Goal: Task Accomplishment & Management: Use online tool/utility

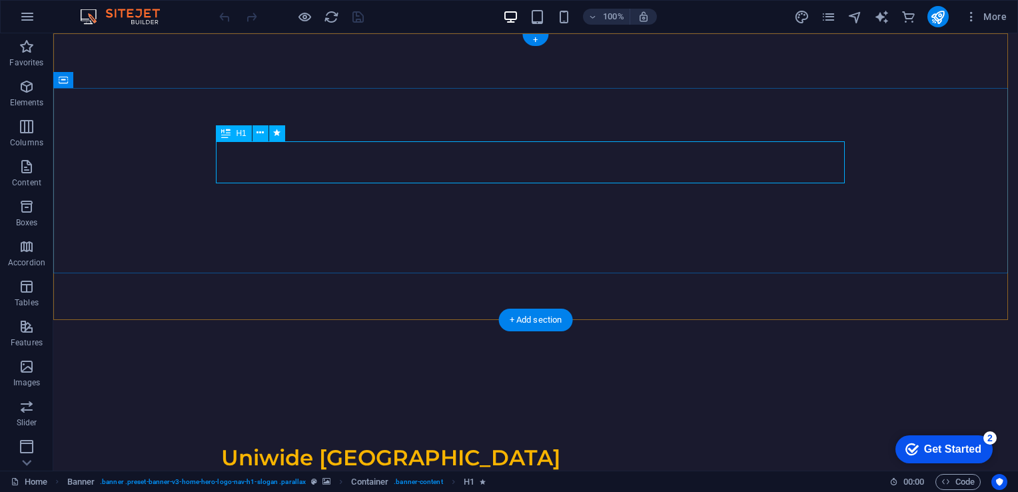
click at [259, 134] on icon at bounding box center [260, 133] width 7 height 14
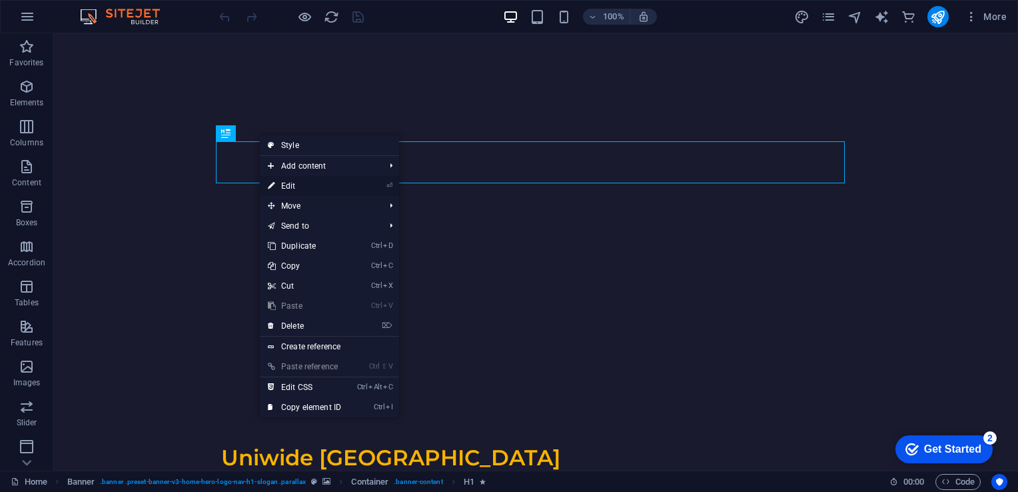
click at [292, 187] on link "⏎ Edit" at bounding box center [304, 186] width 89 height 20
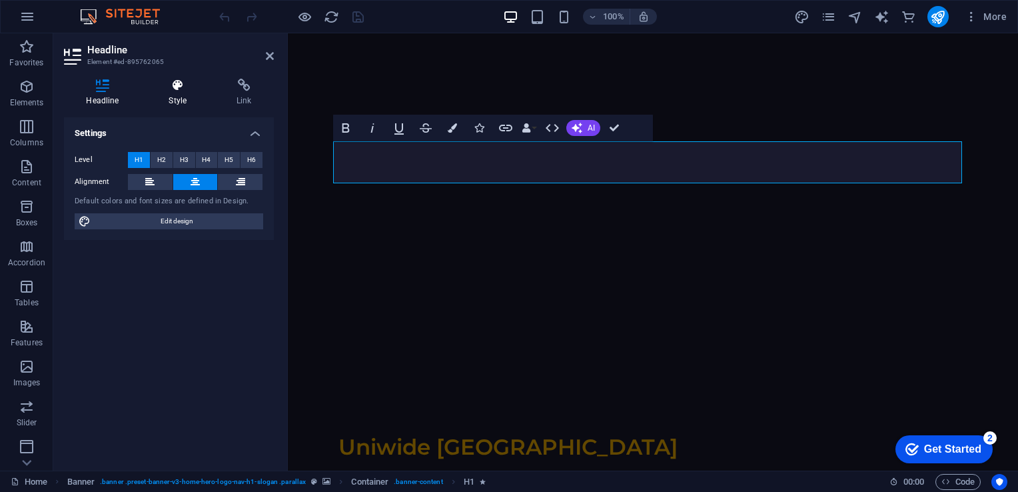
click at [173, 97] on h4 "Style" at bounding box center [181, 93] width 68 height 28
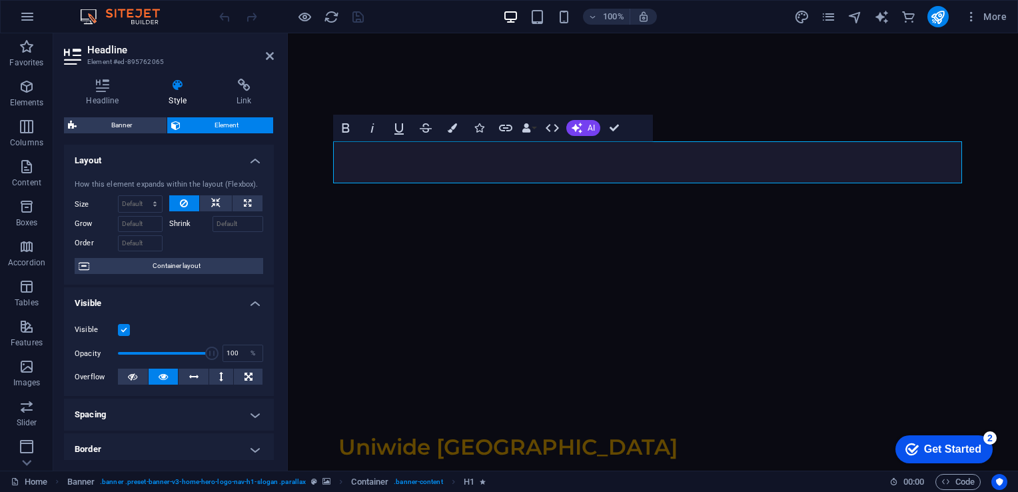
scroll to position [247, 0]
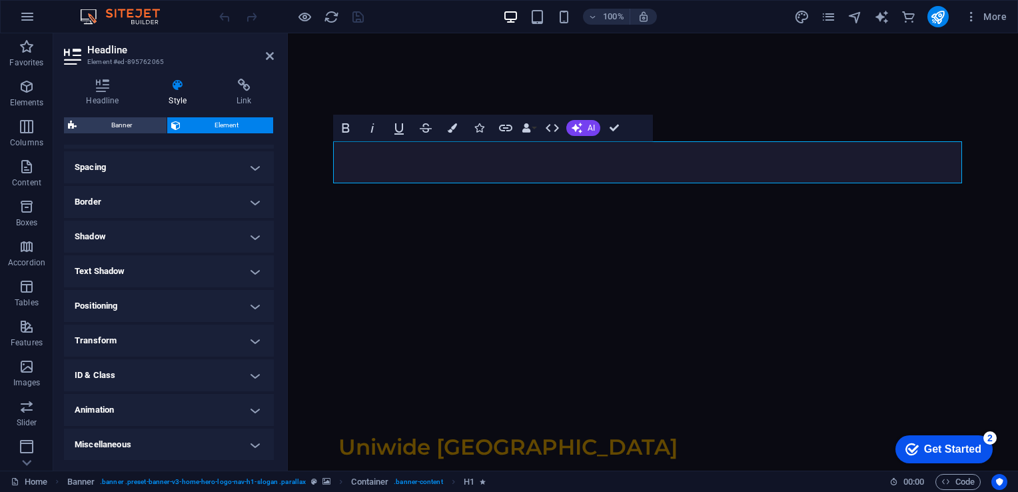
click at [184, 401] on h4 "Animation" at bounding box center [169, 410] width 210 height 32
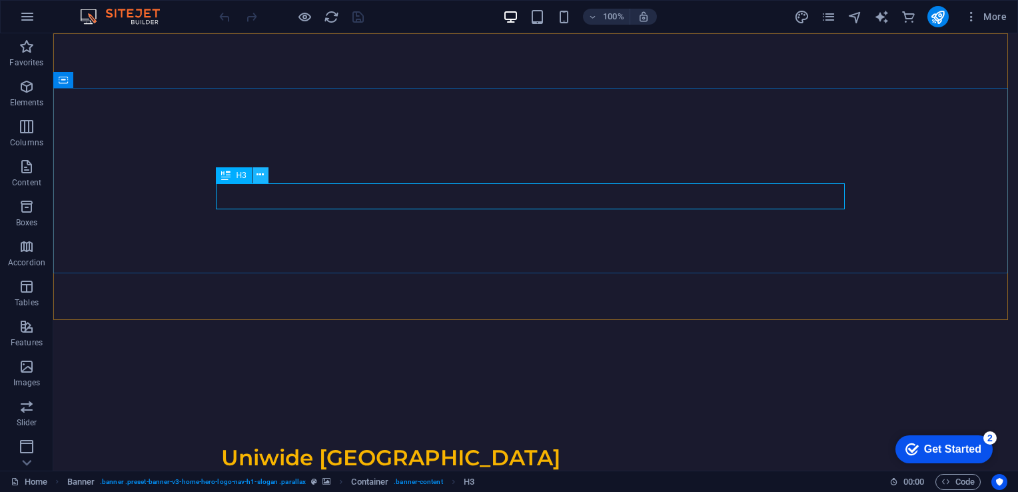
click at [259, 177] on icon at bounding box center [260, 175] width 7 height 14
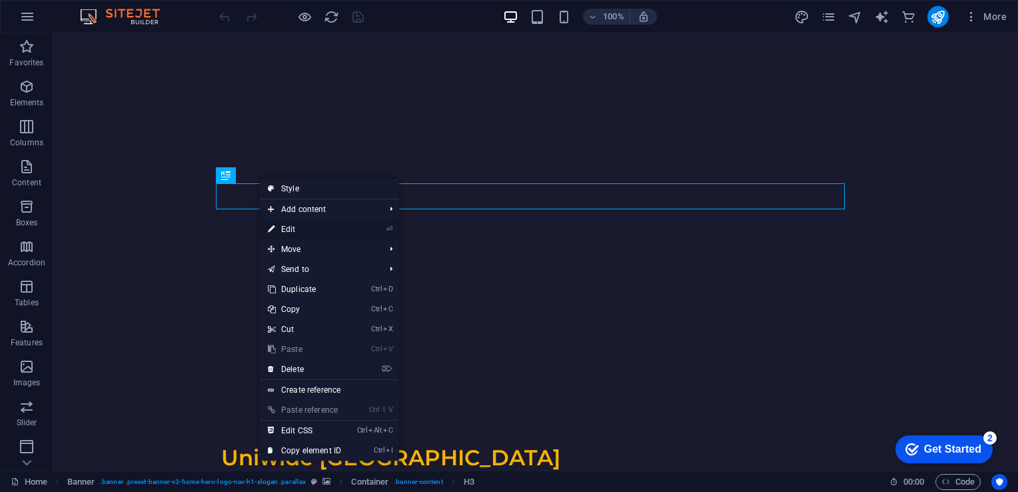
click at [308, 225] on link "⏎ Edit" at bounding box center [304, 229] width 89 height 20
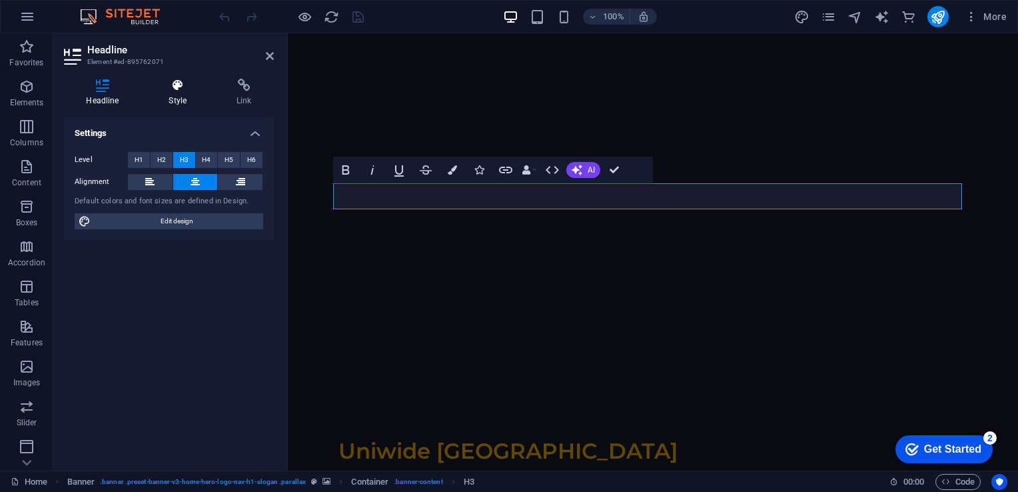
click at [184, 91] on h4 "Style" at bounding box center [181, 93] width 68 height 28
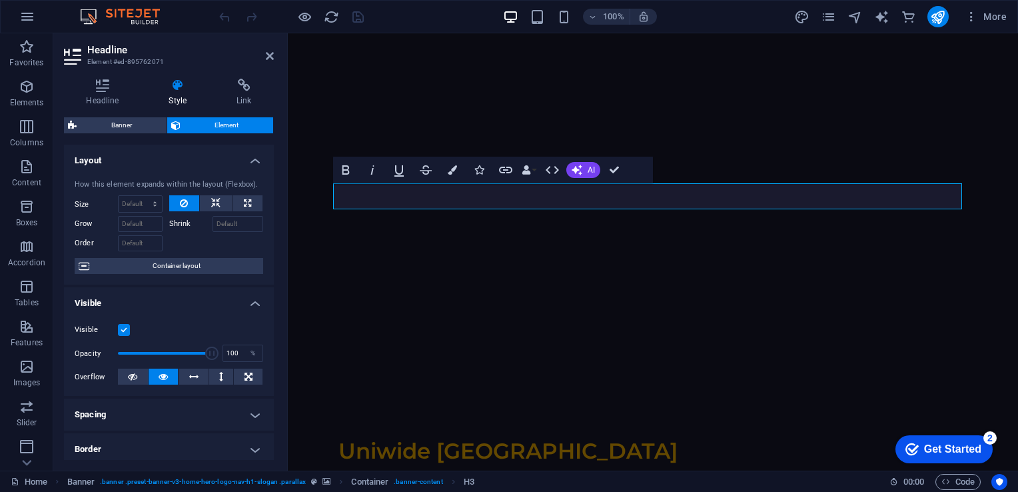
scroll to position [247, 0]
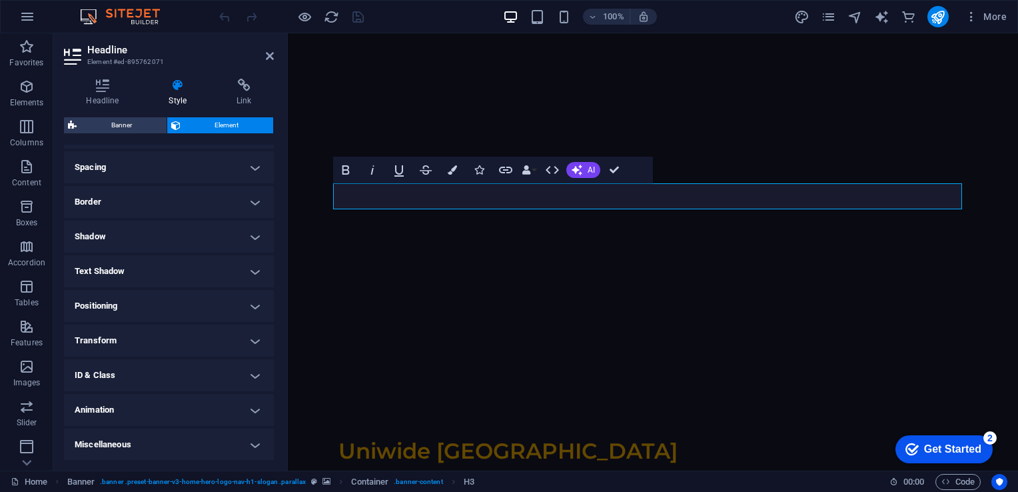
click at [143, 411] on h4 "Animation" at bounding box center [169, 410] width 210 height 32
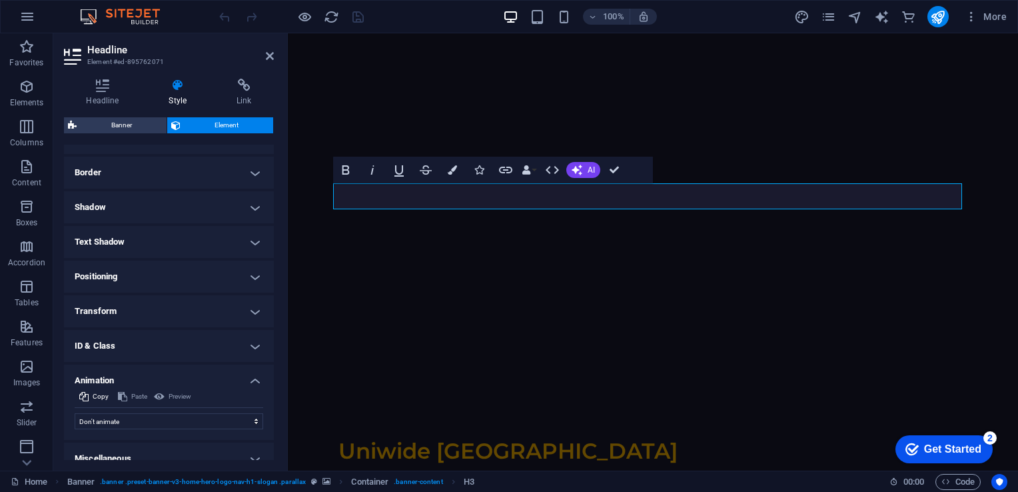
scroll to position [291, 0]
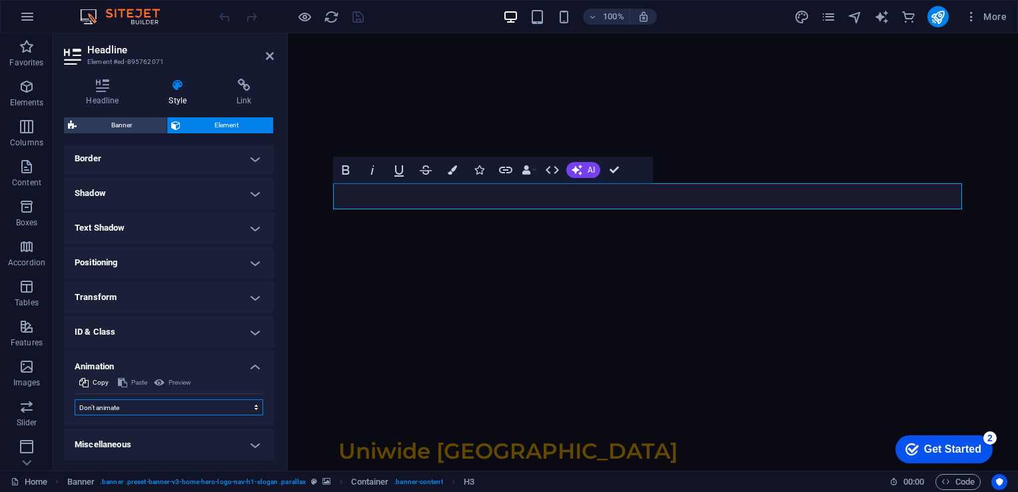
click at [136, 405] on select "Don't animate Show / Hide Slide up/down Zoom in/out Slide left to right Slide r…" at bounding box center [169, 407] width 189 height 16
select select "fade"
click at [75, 399] on select "Don't animate Show / Hide Slide up/down Zoom in/out Slide left to right Slide r…" at bounding box center [169, 407] width 189 height 16
select select "scroll"
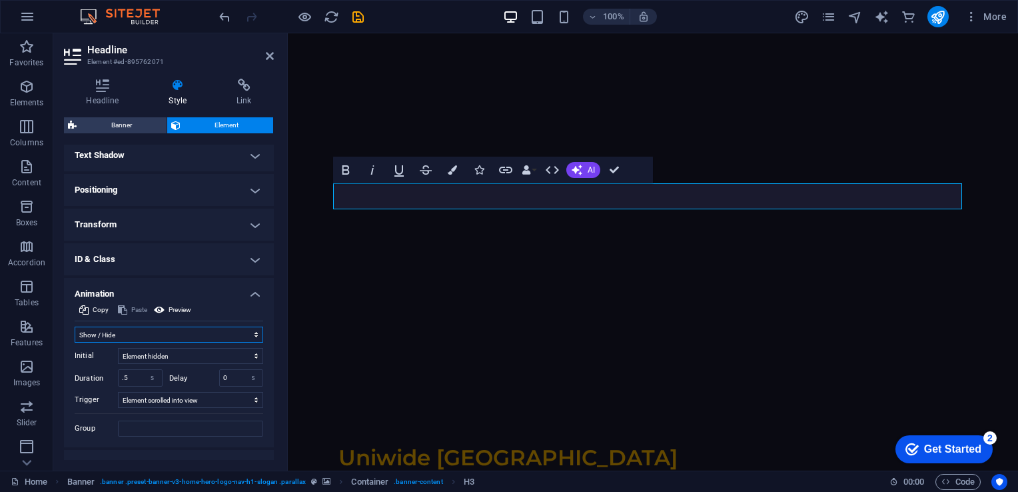
scroll to position [384, 0]
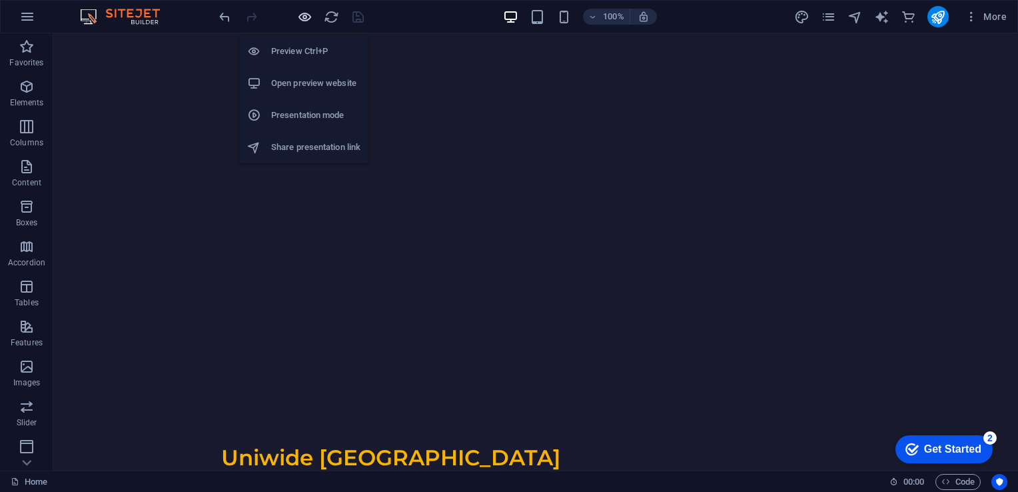
click at [302, 19] on icon "button" at bounding box center [304, 16] width 15 height 15
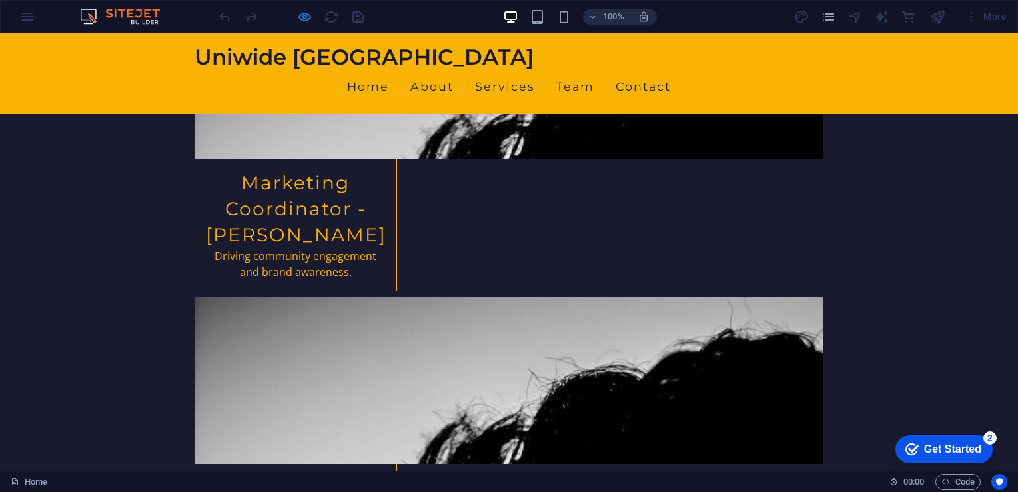
scroll to position [2451, 0]
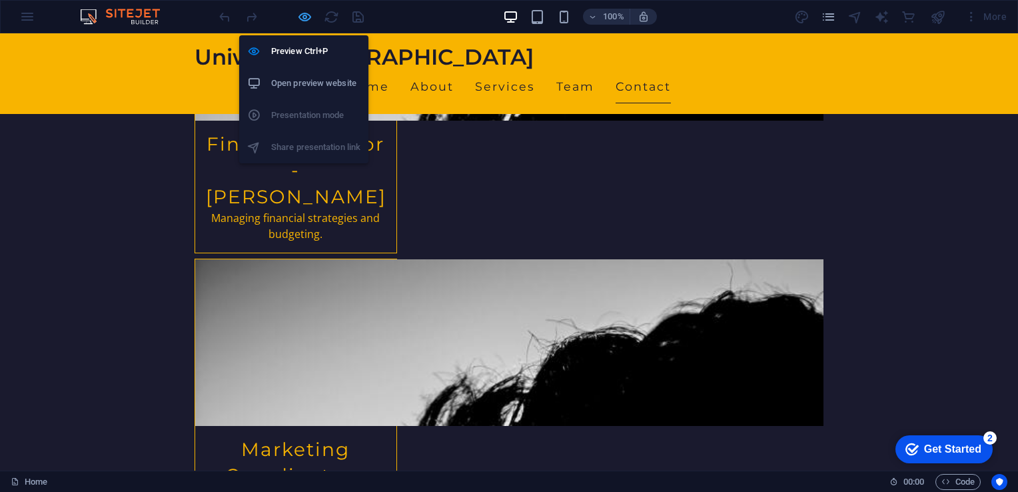
click at [299, 19] on icon "button" at bounding box center [304, 16] width 15 height 15
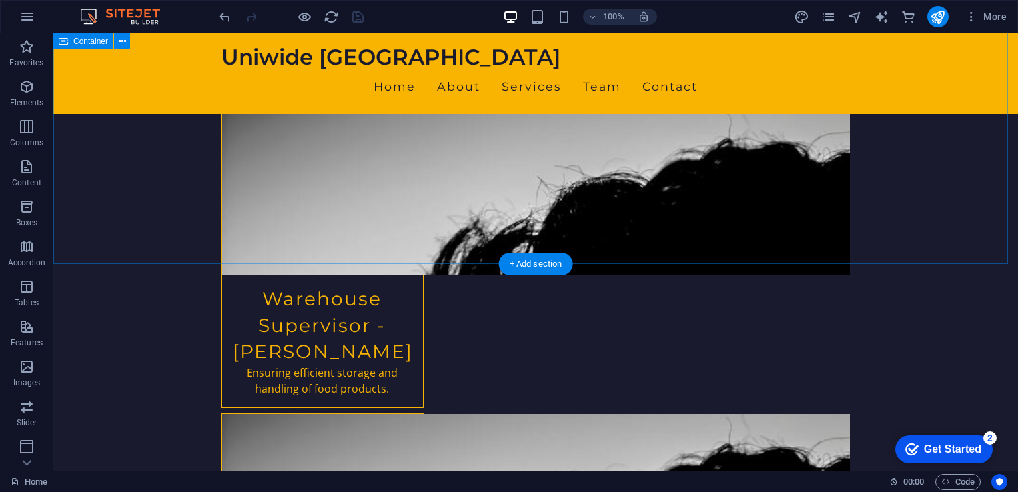
scroll to position [2639, 0]
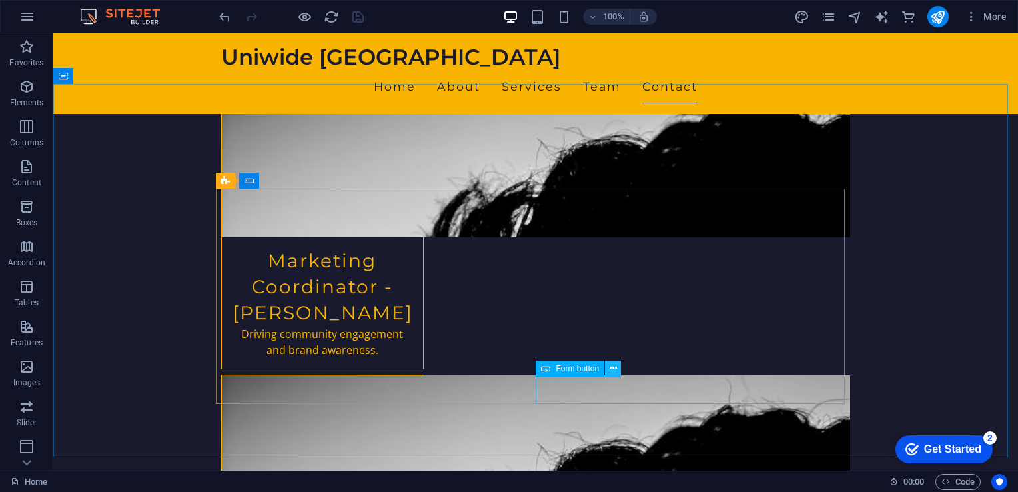
click at [618, 363] on button at bounding box center [613, 369] width 16 height 16
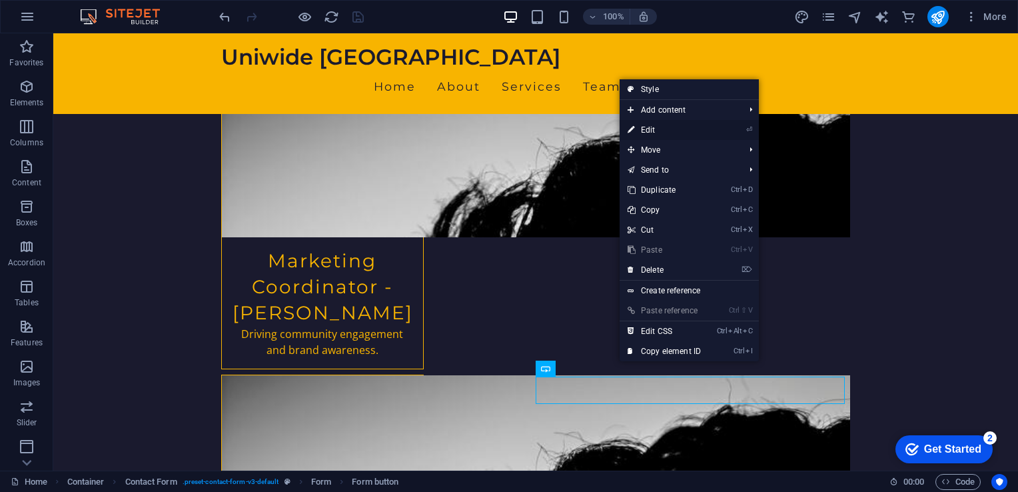
click at [677, 127] on link "⏎ Edit" at bounding box center [664, 130] width 89 height 20
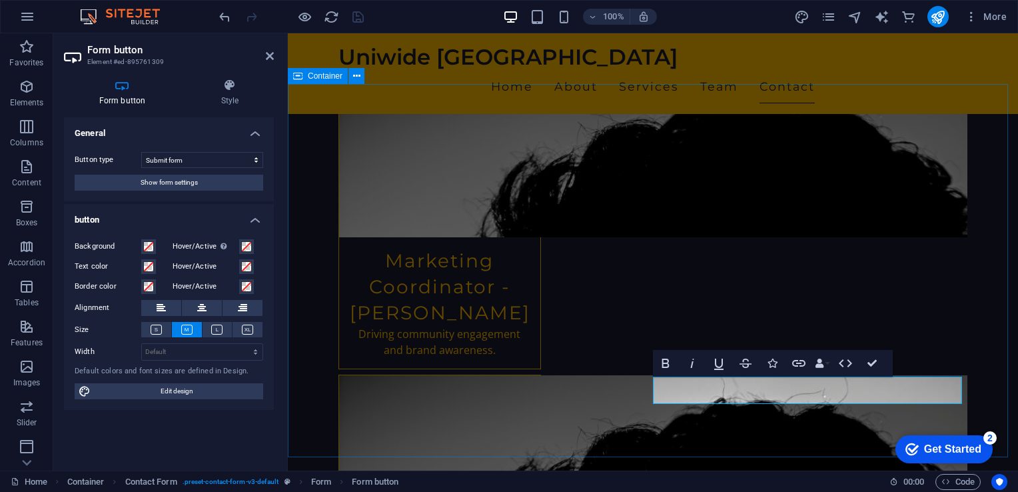
scroll to position [2593, 0]
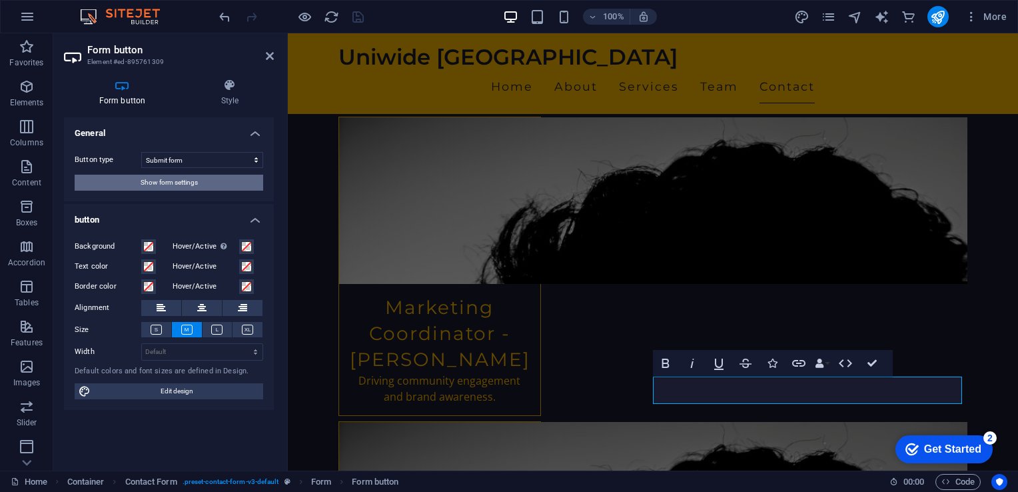
click at [189, 184] on span "Show form settings" at bounding box center [169, 183] width 57 height 16
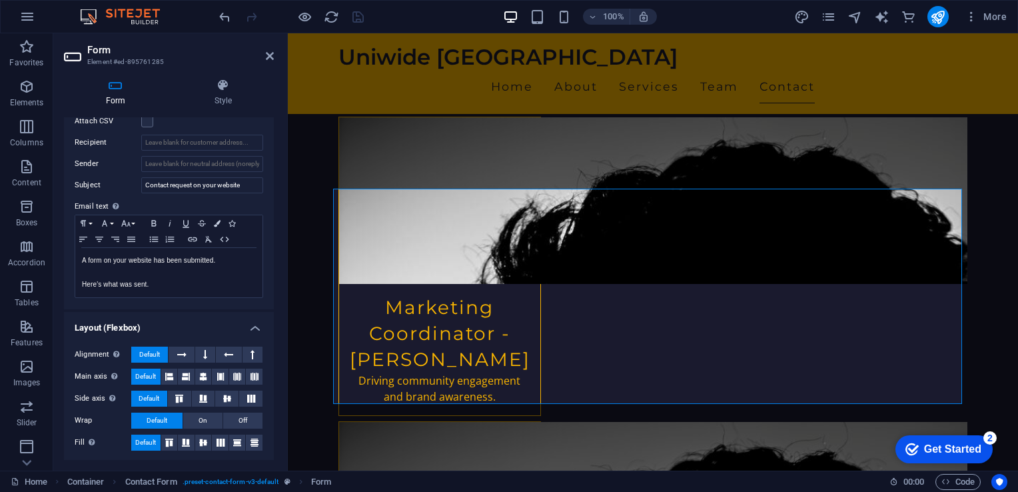
scroll to position [135, 0]
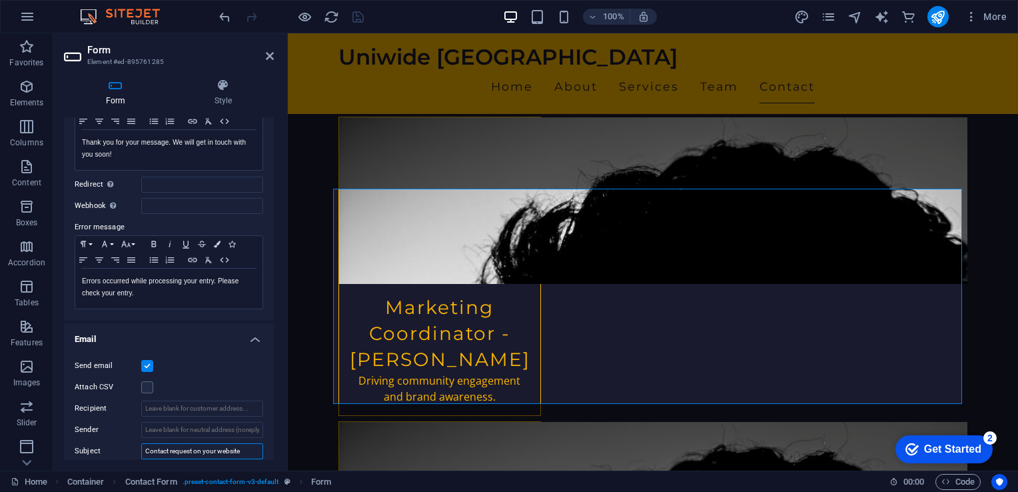
click at [188, 449] on input "Contact request on your website" at bounding box center [202, 451] width 122 height 16
drag, startPoint x: 407, startPoint y: 201, endPoint x: 325, endPoint y: 203, distance: 81.3
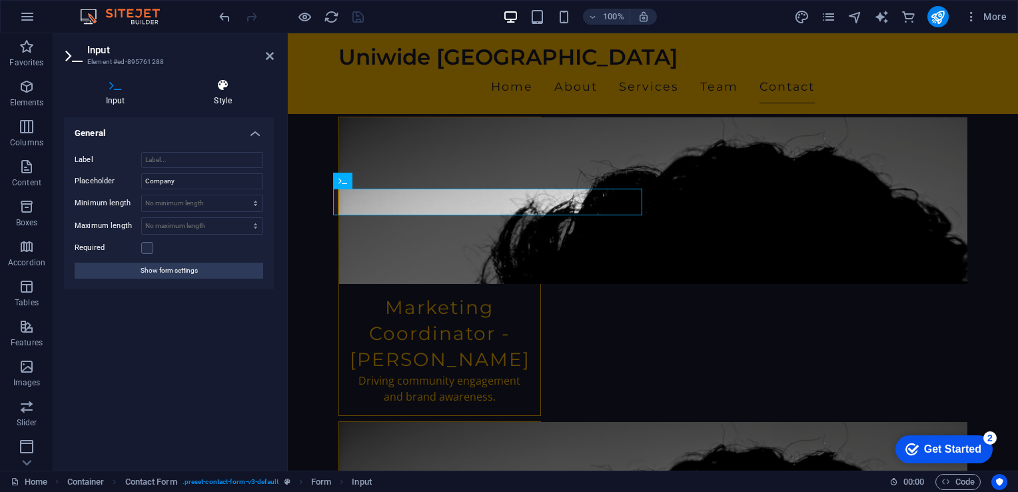
click at [227, 89] on icon at bounding box center [224, 85] width 102 height 13
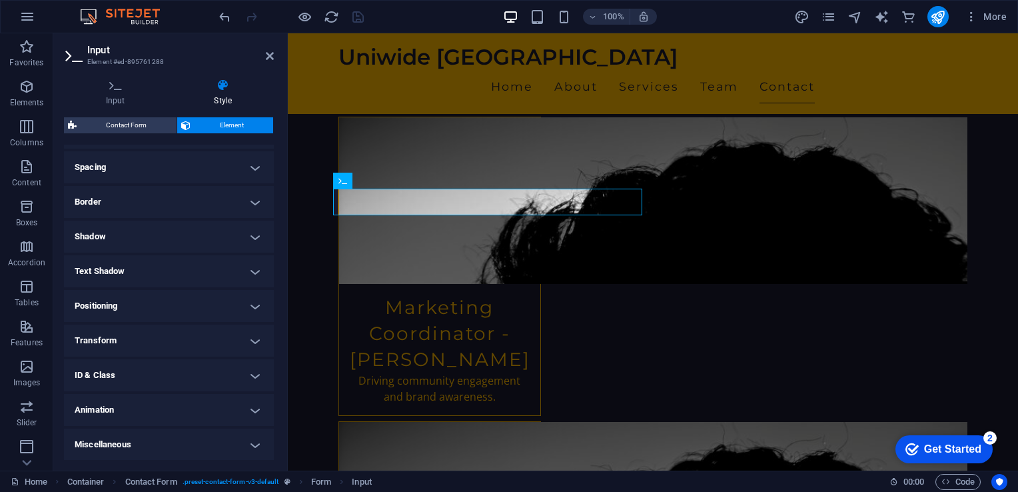
scroll to position [0, 0]
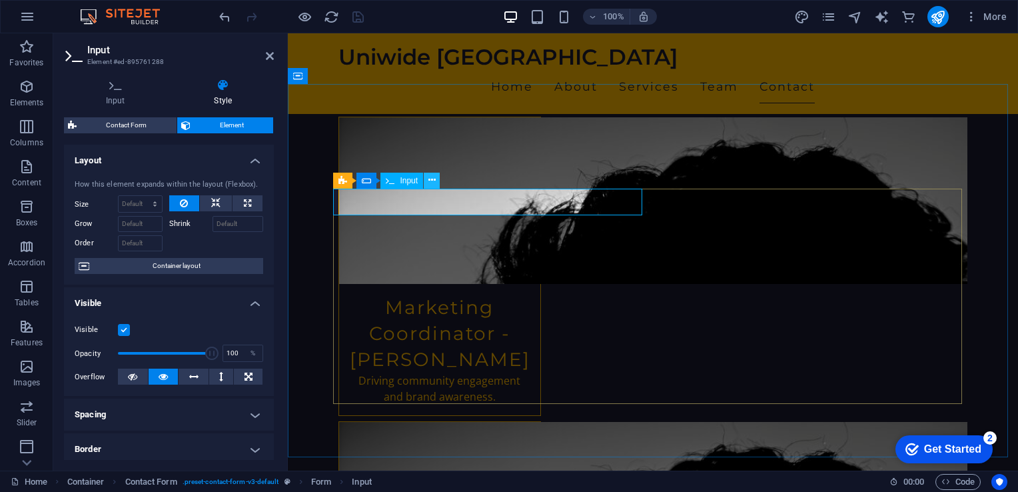
click at [433, 186] on icon at bounding box center [432, 180] width 7 height 14
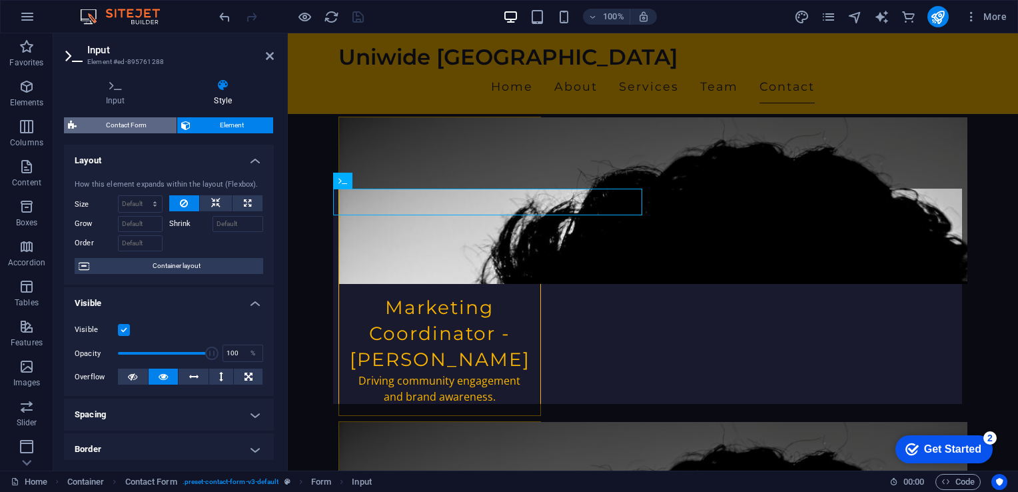
click at [141, 124] on span "Contact Form" at bounding box center [127, 125] width 92 height 16
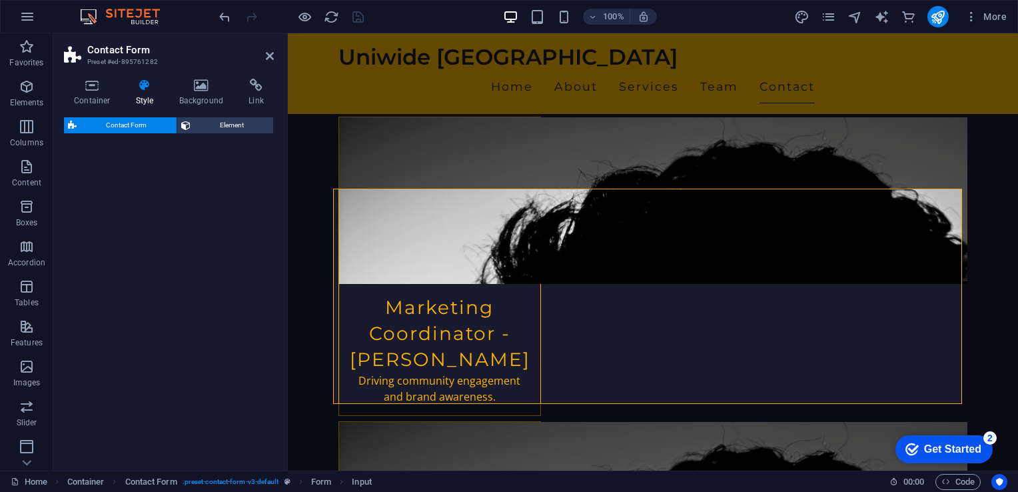
select select "rem"
select select "preset-contact-form-v3-default"
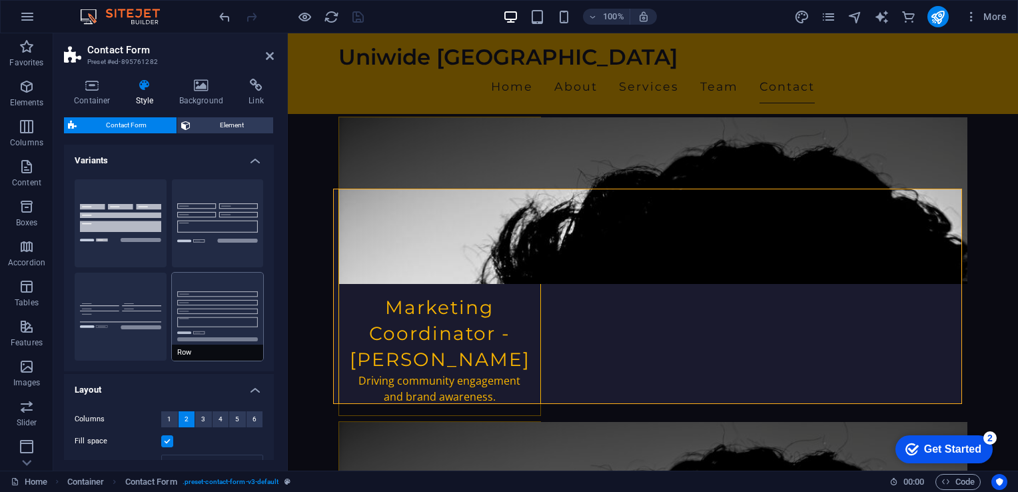
scroll to position [189, 0]
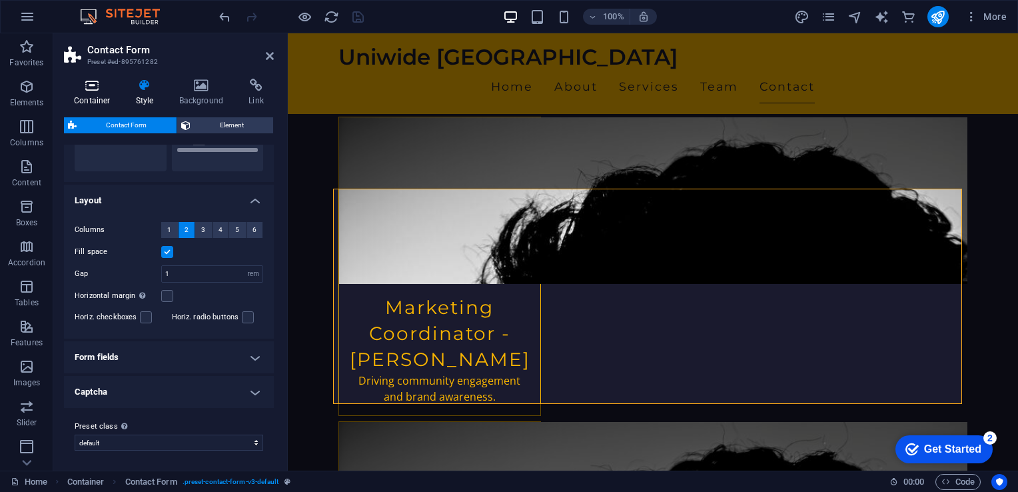
click at [97, 93] on h4 "Container" at bounding box center [95, 93] width 62 height 28
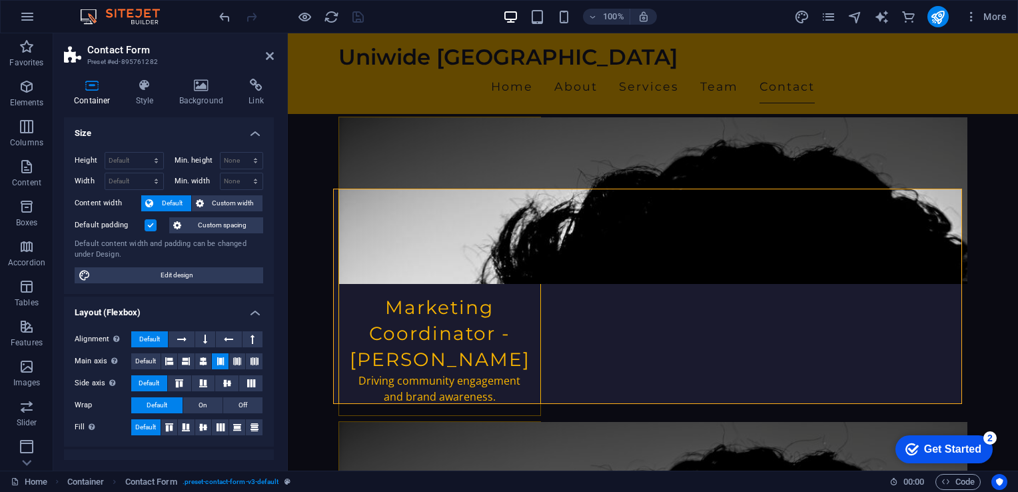
scroll to position [173, 0]
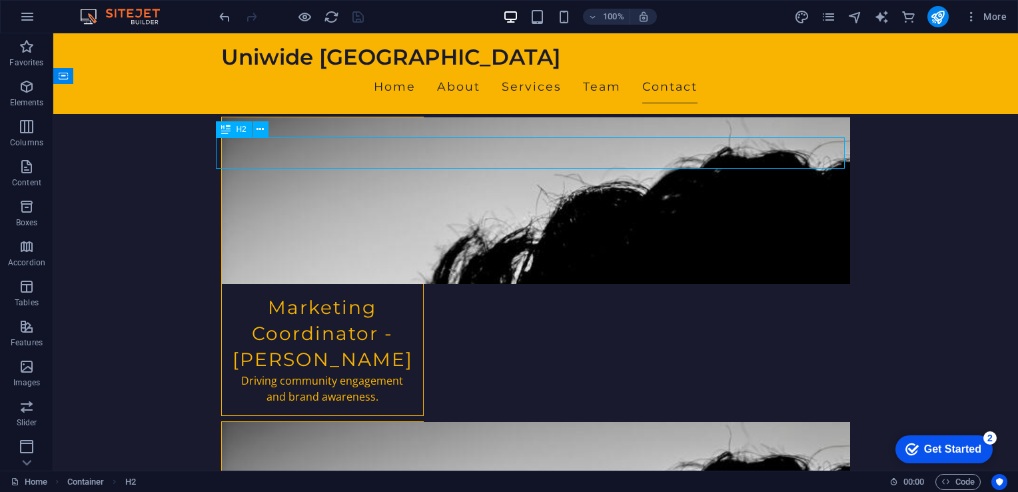
scroll to position [2639, 0]
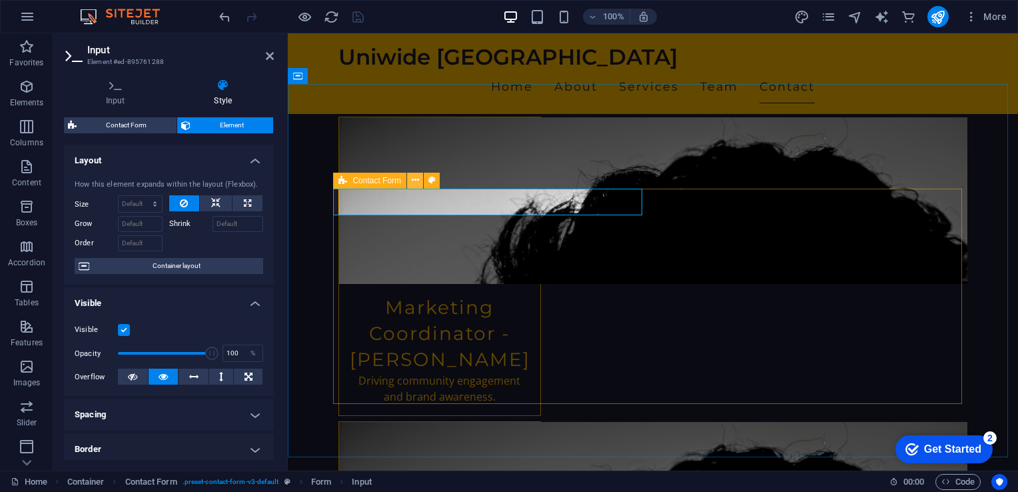
click at [415, 179] on icon at bounding box center [415, 180] width 7 height 14
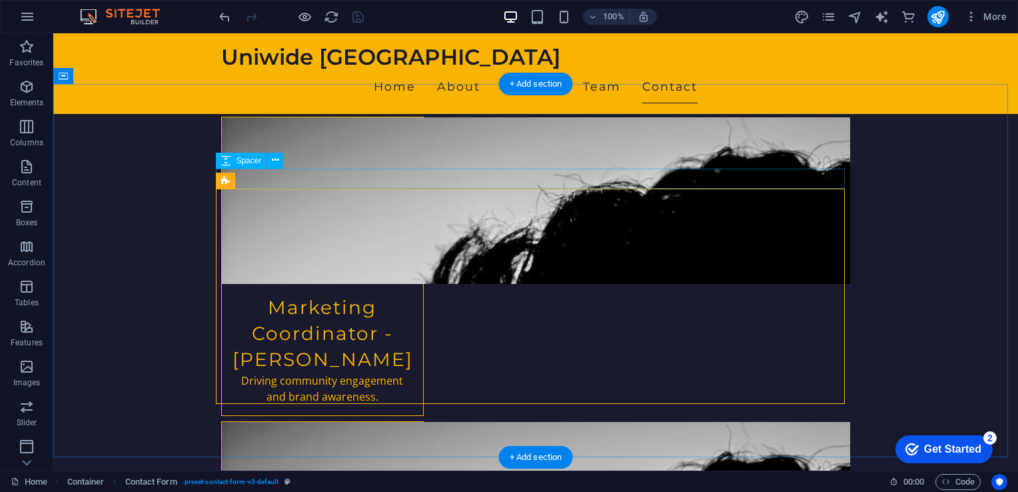
scroll to position [2639, 0]
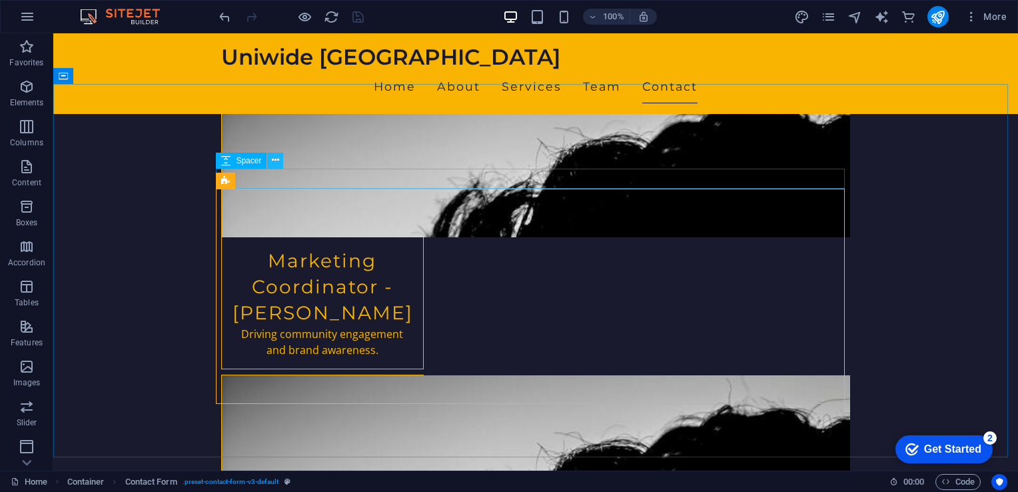
click at [277, 158] on icon at bounding box center [275, 160] width 7 height 14
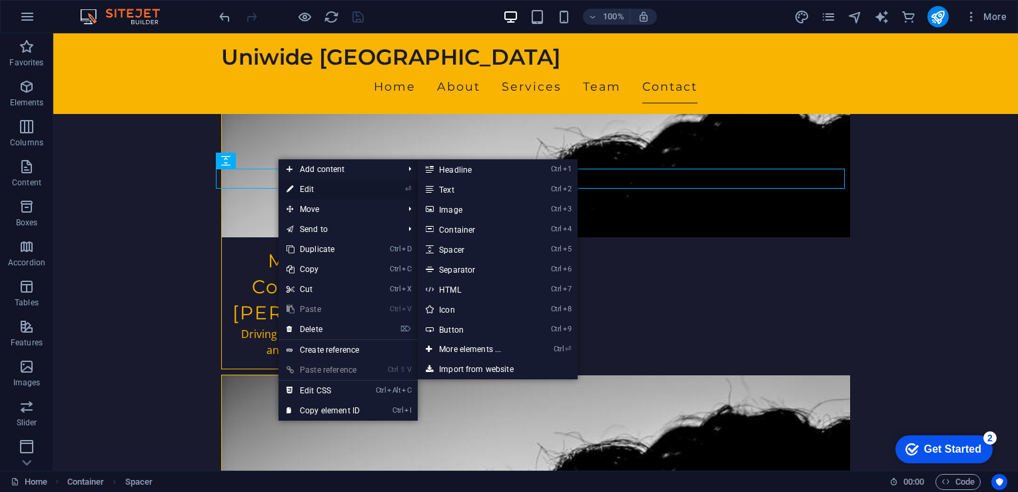
click at [312, 185] on link "⏎ Edit" at bounding box center [323, 189] width 89 height 20
select select "px"
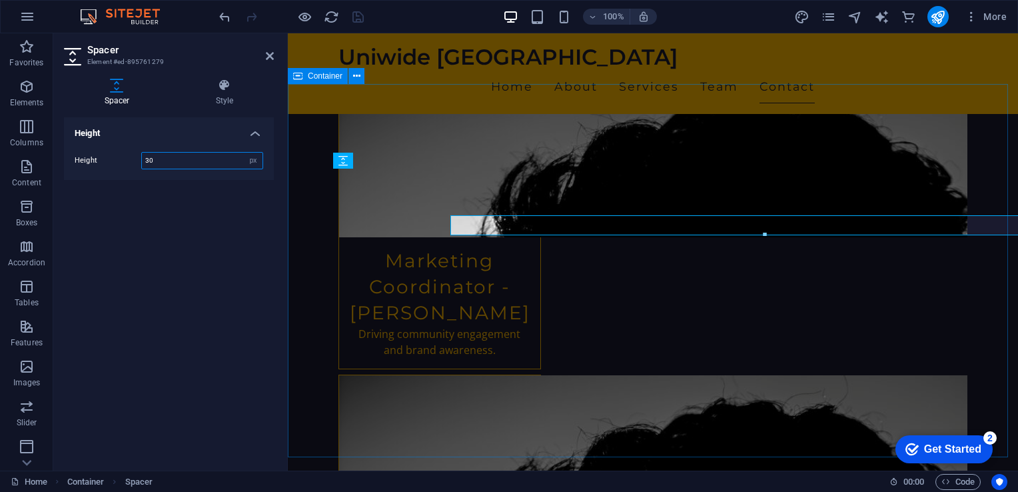
scroll to position [2593, 0]
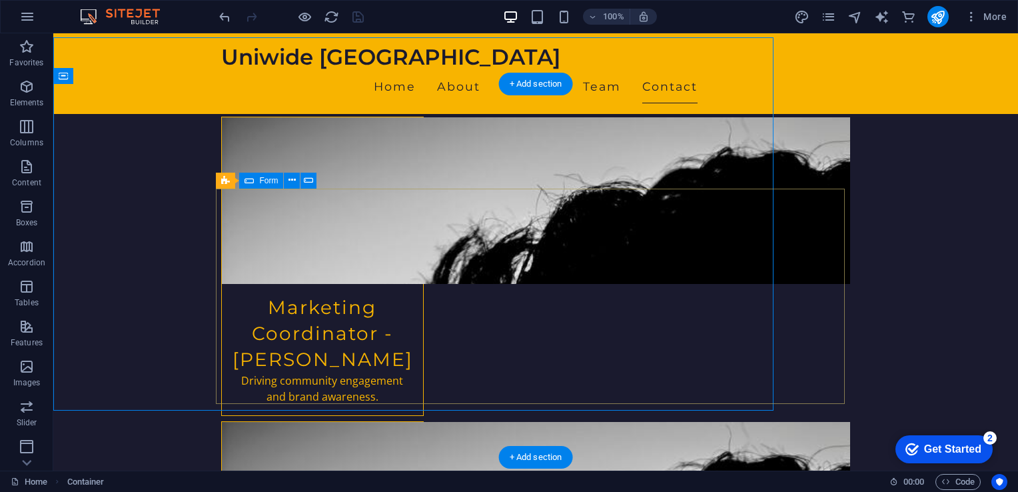
scroll to position [2639, 0]
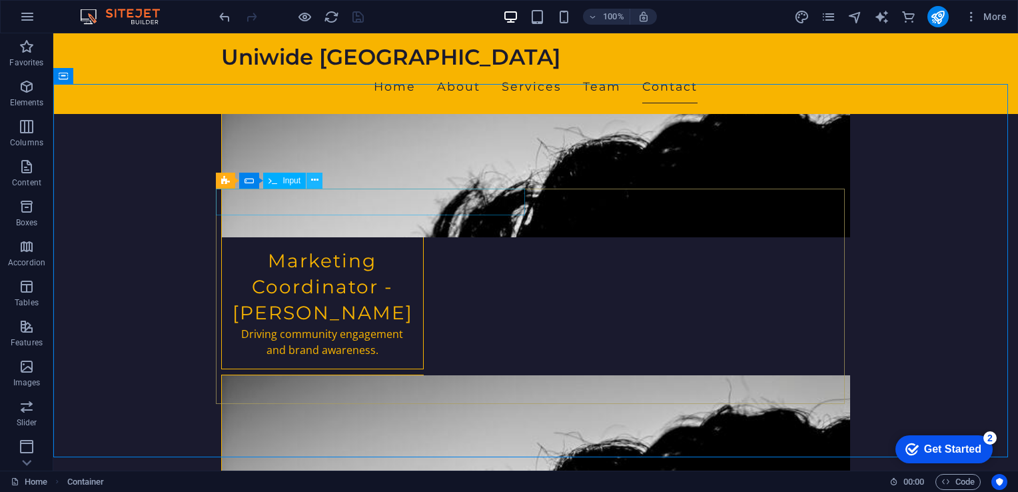
click at [317, 181] on icon at bounding box center [314, 180] width 7 height 14
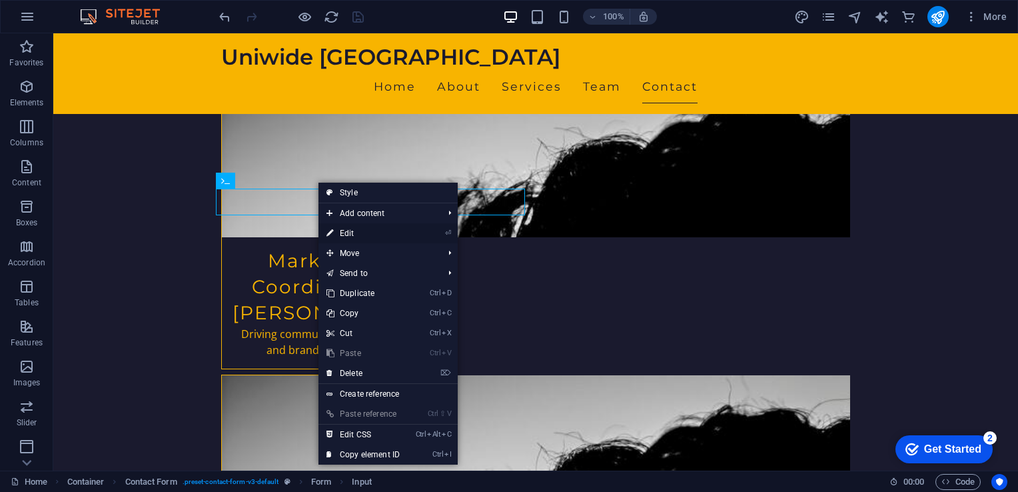
click at [362, 239] on link "⏎ Edit" at bounding box center [363, 233] width 89 height 20
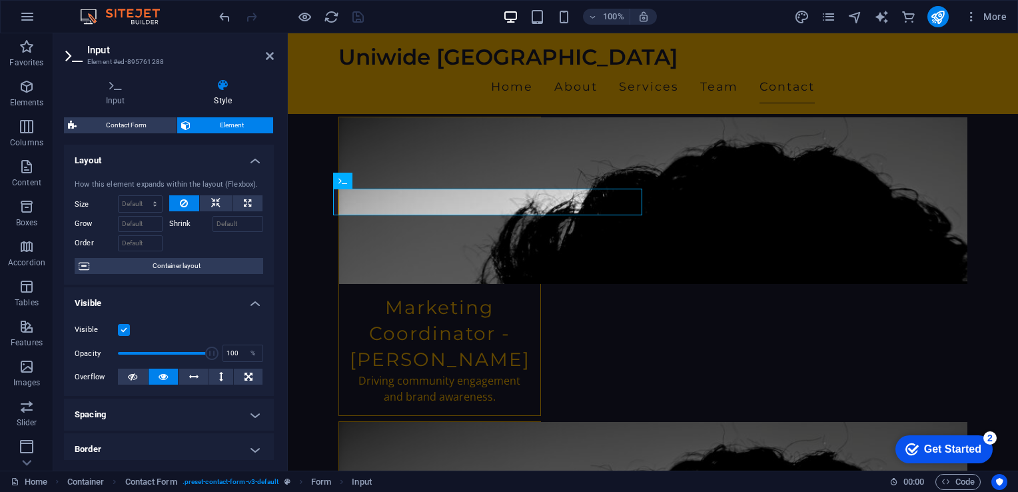
scroll to position [247, 0]
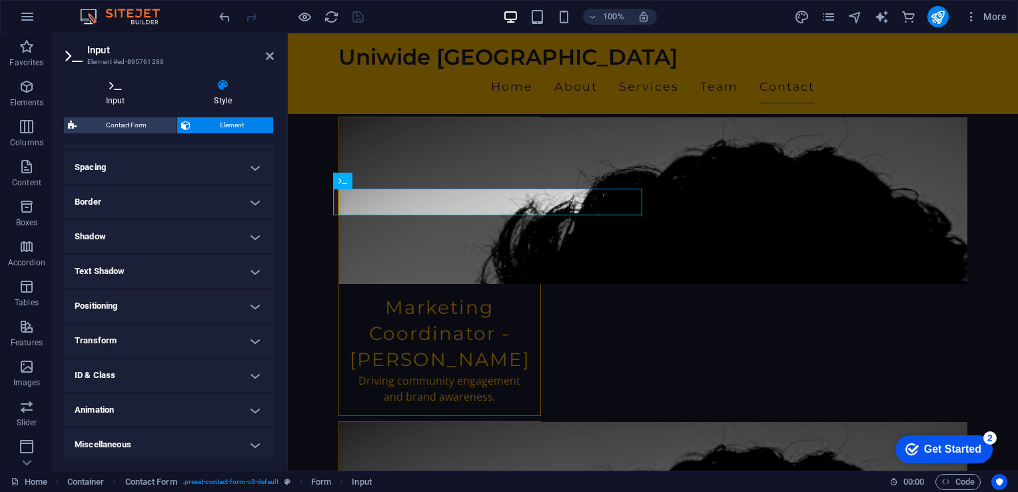
click at [107, 93] on h4 "Input" at bounding box center [118, 93] width 109 height 28
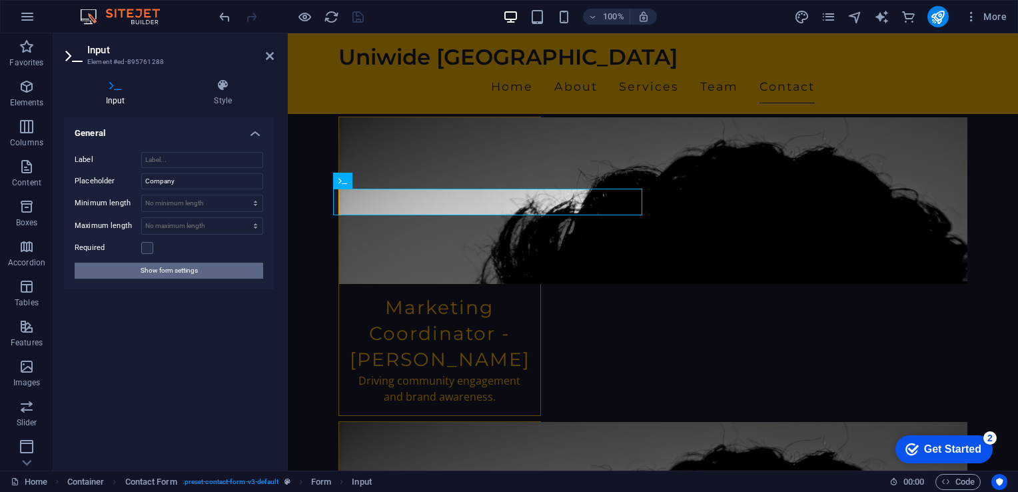
click at [154, 274] on span "Show form settings" at bounding box center [169, 271] width 57 height 16
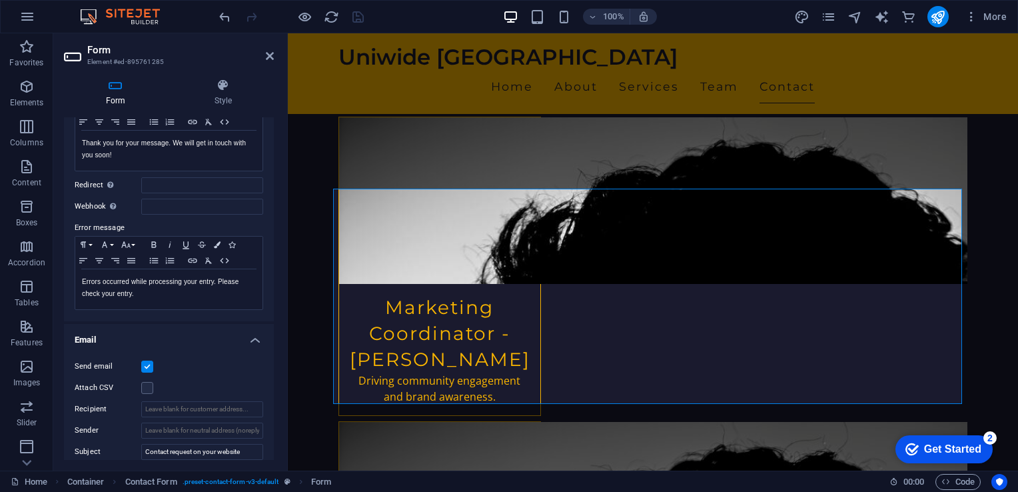
scroll to position [0, 0]
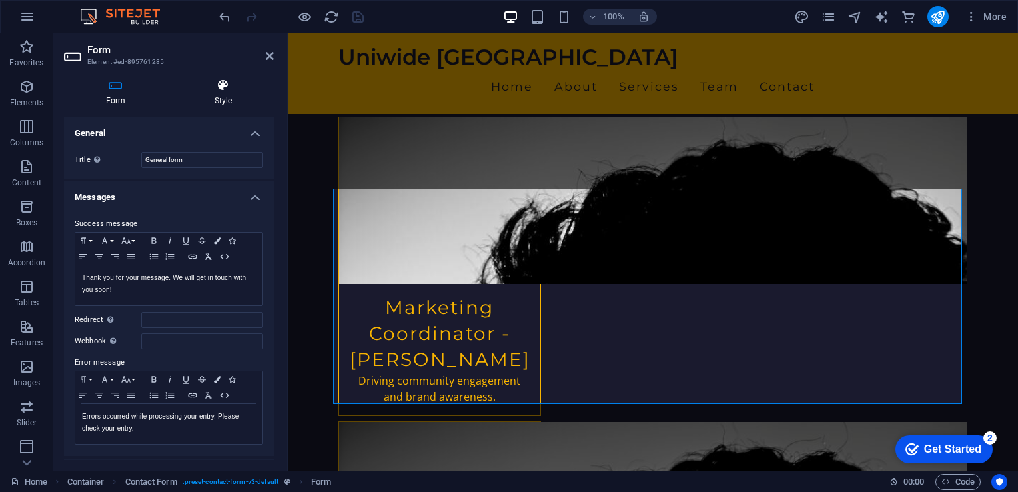
click at [223, 85] on icon at bounding box center [223, 85] width 101 height 13
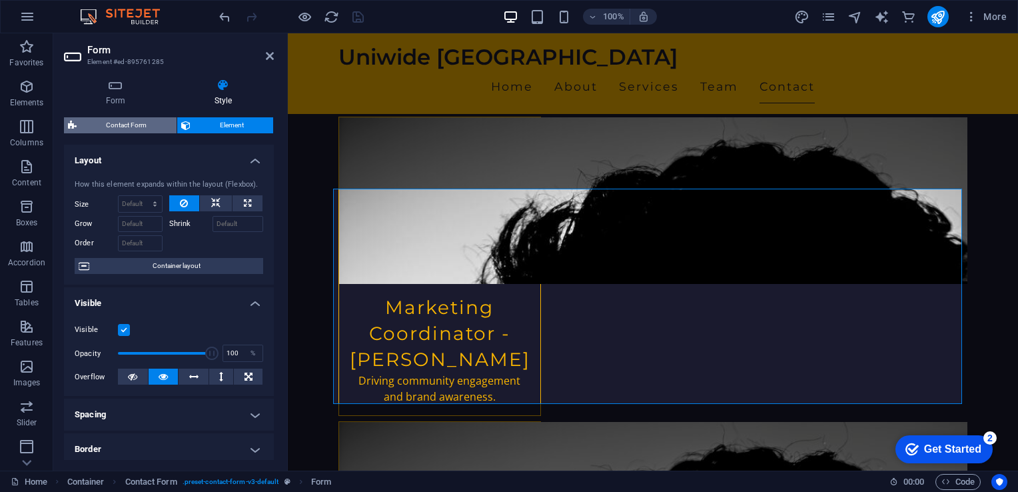
click at [133, 123] on span "Contact Form" at bounding box center [127, 125] width 92 height 16
select select "rem"
select select "preset-contact-form-v3-default"
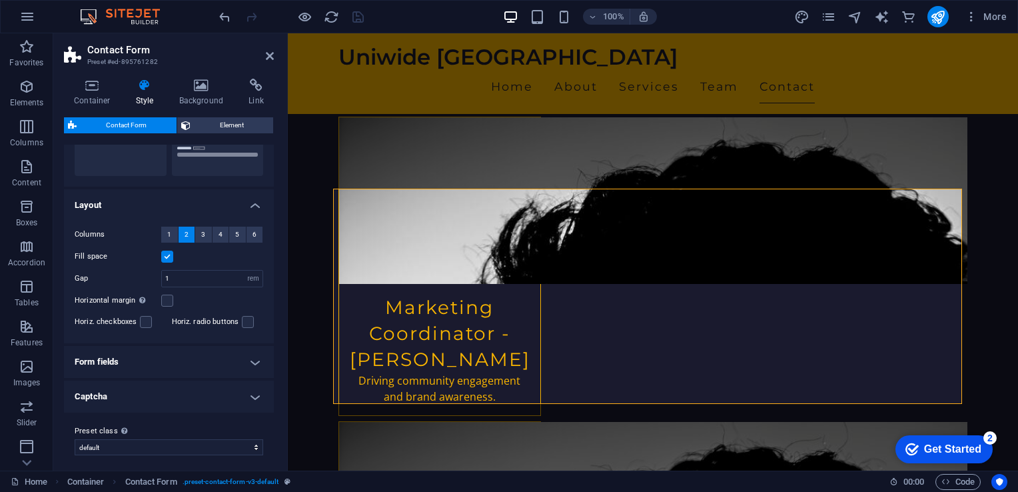
scroll to position [189, 0]
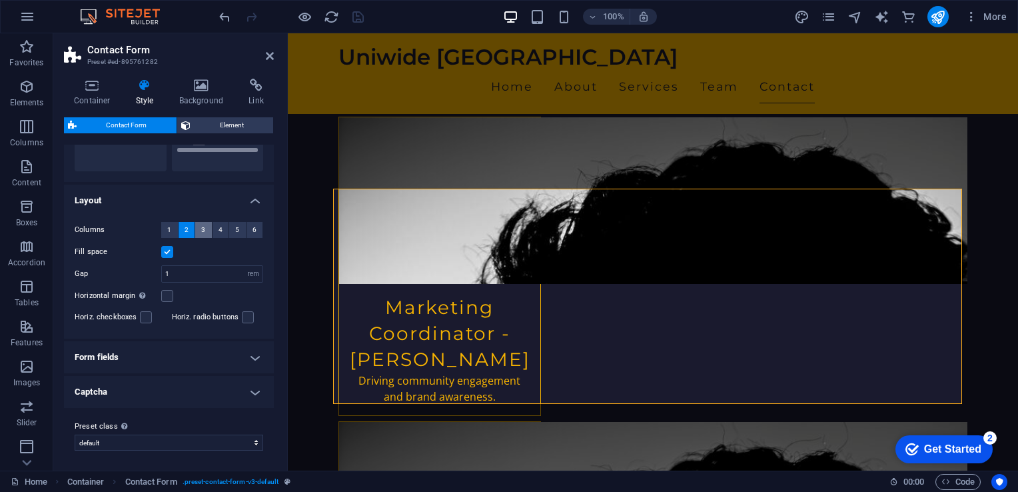
click at [201, 229] on span "3" at bounding box center [203, 230] width 4 height 16
click at [186, 229] on span "2" at bounding box center [187, 230] width 4 height 16
click at [251, 359] on h4 "Form fields" at bounding box center [169, 357] width 210 height 32
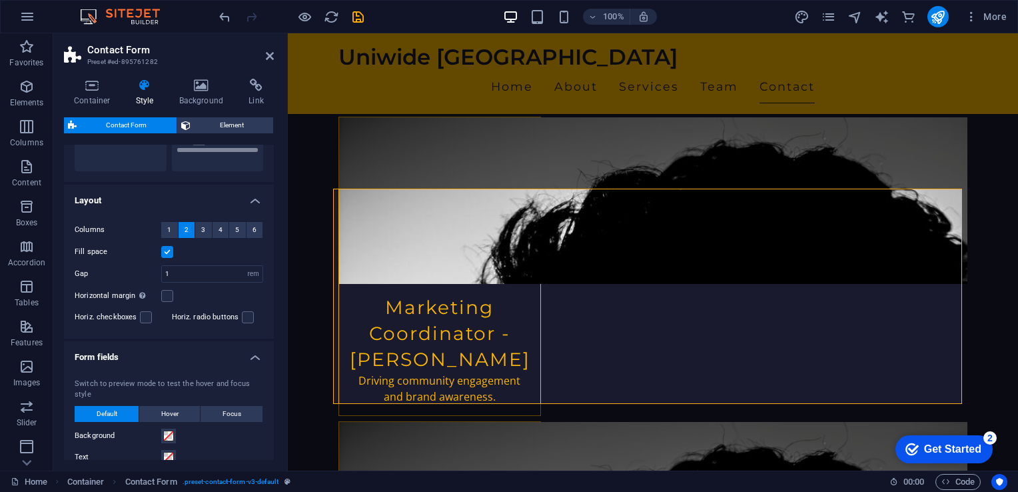
scroll to position [456, 0]
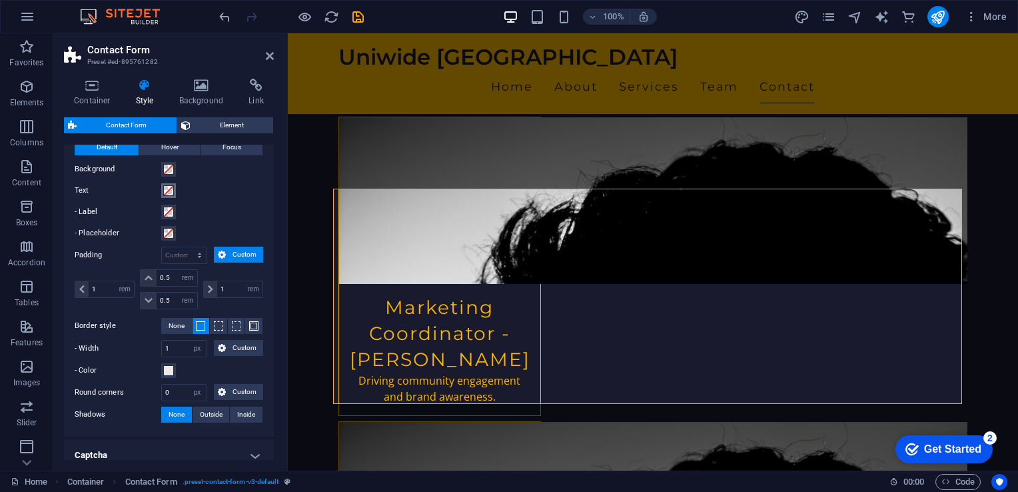
click at [169, 187] on span at bounding box center [168, 190] width 11 height 11
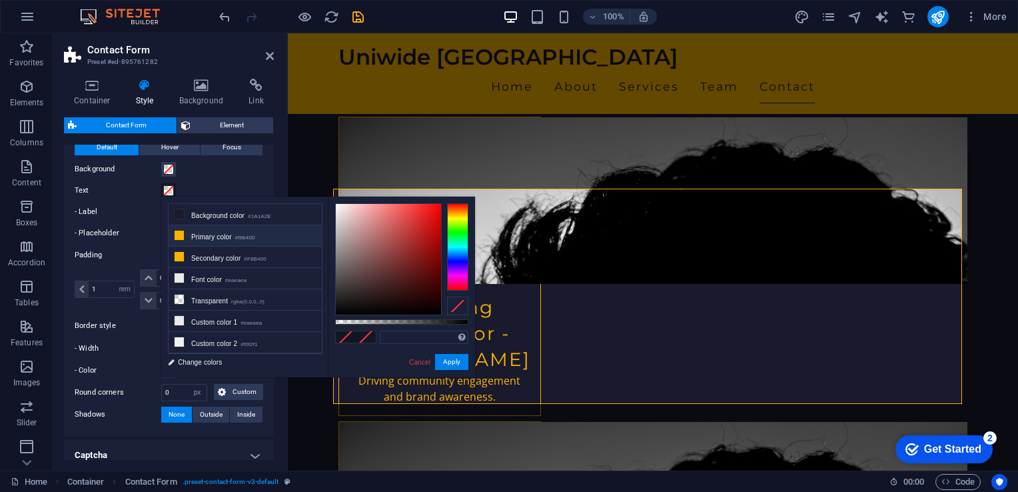
click at [202, 233] on li "Primary color #f8b400" at bounding box center [245, 235] width 153 height 21
type input "#f8b400"
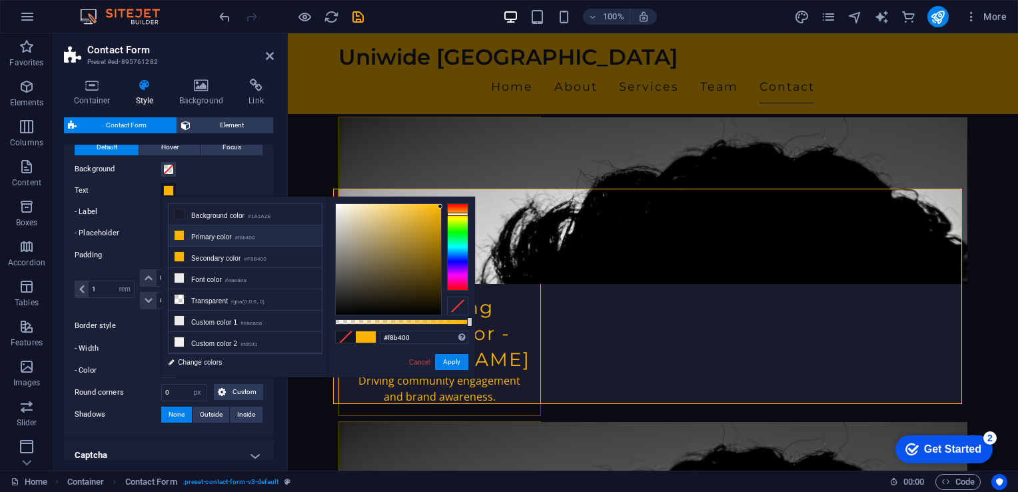
click at [243, 176] on div "Switch to preview mode to test the hover and focus style Default Hover Focus Ba…" at bounding box center [168, 268] width 215 height 338
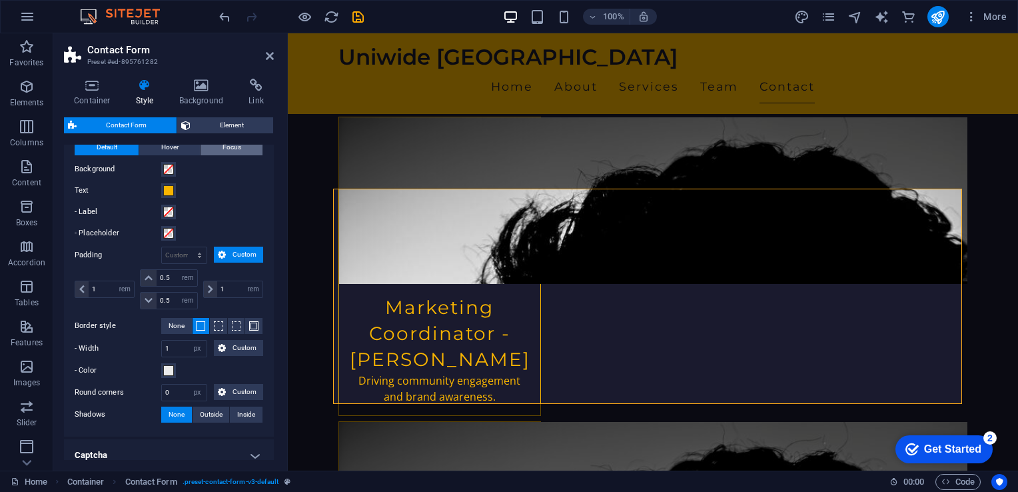
click at [229, 147] on span "Focus" at bounding box center [232, 147] width 19 height 16
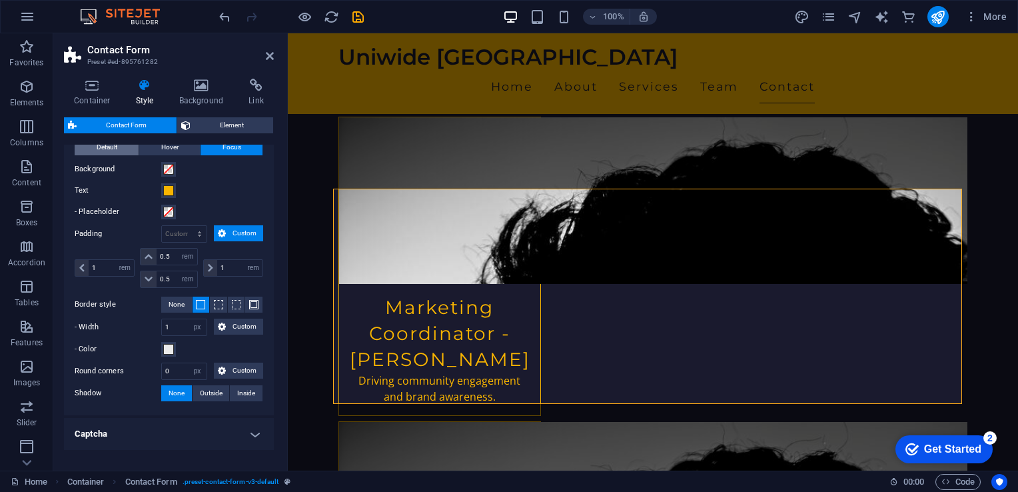
click at [104, 146] on span "Default" at bounding box center [107, 147] width 21 height 16
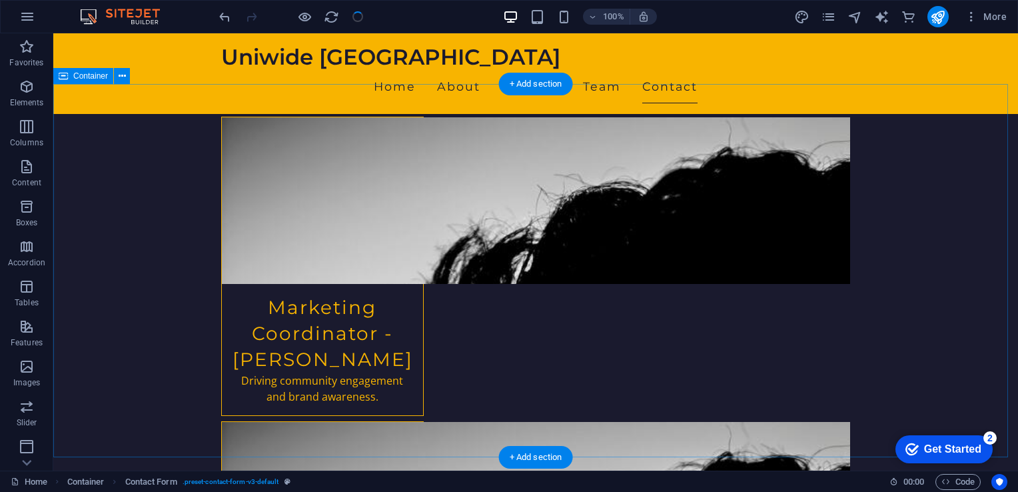
scroll to position [2639, 0]
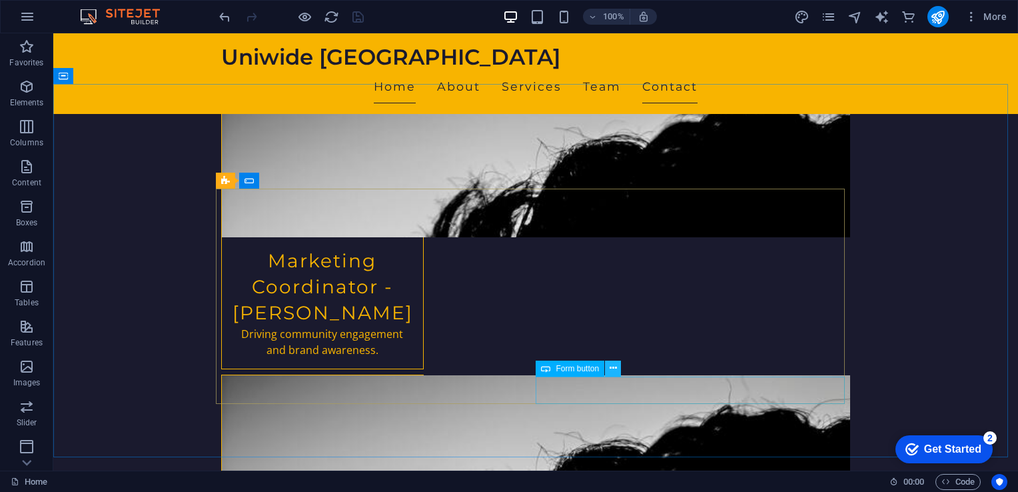
click at [613, 369] on icon at bounding box center [613, 368] width 7 height 14
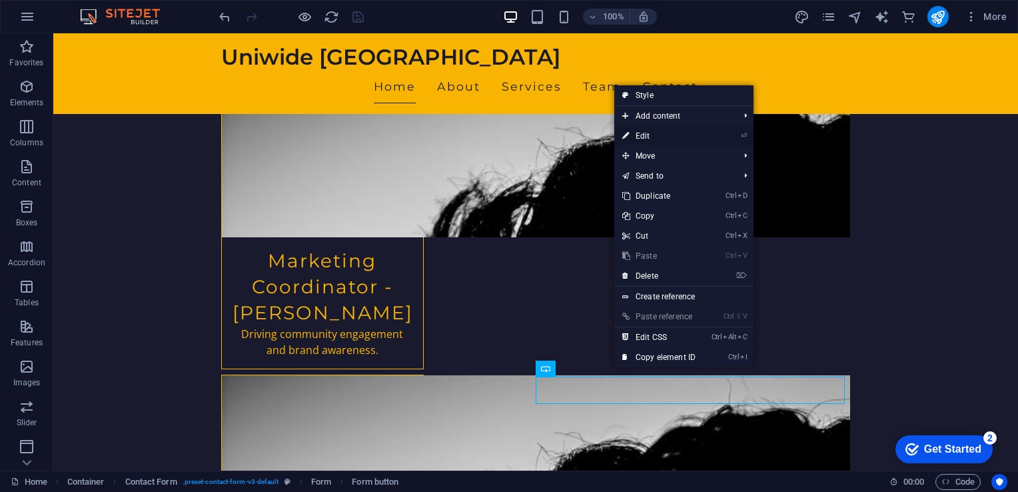
click at [660, 127] on link "⏎ Edit" at bounding box center [658, 136] width 89 height 20
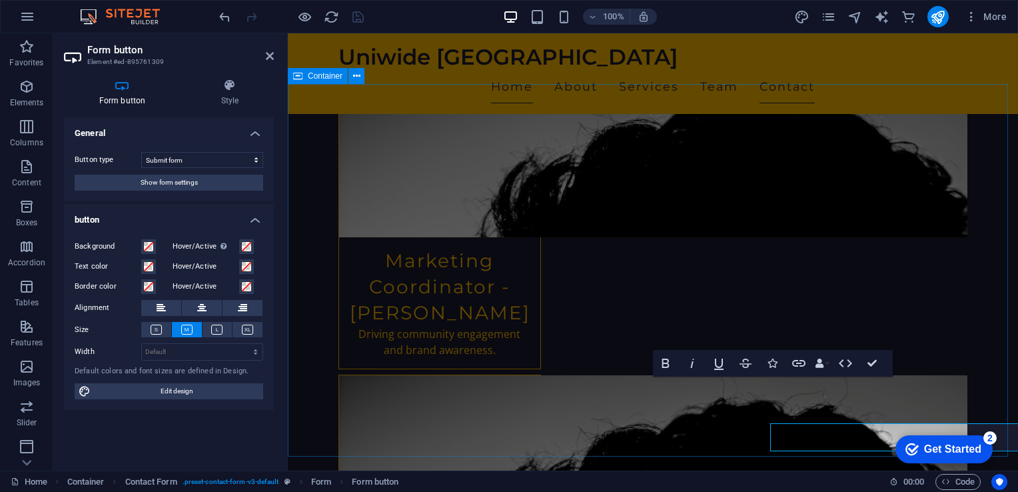
scroll to position [2593, 0]
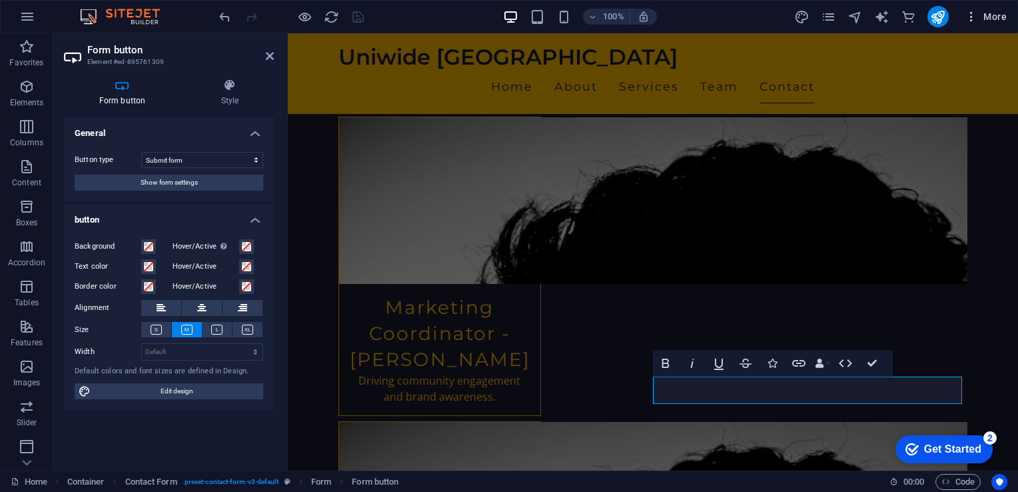
click at [996, 12] on span "More" at bounding box center [986, 16] width 42 height 13
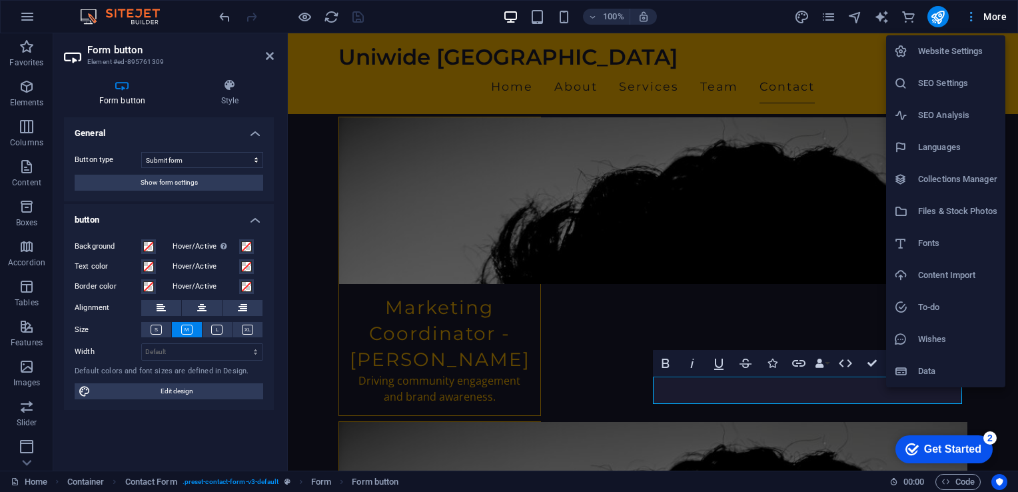
click at [996, 12] on div at bounding box center [509, 246] width 1018 height 492
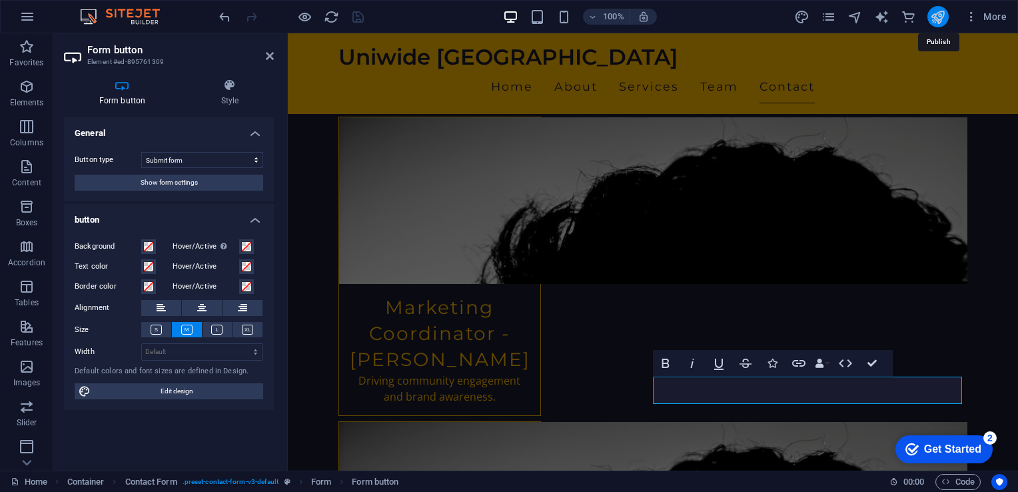
click at [938, 20] on icon "publish" at bounding box center [937, 16] width 15 height 15
